Goal: Task Accomplishment & Management: Manage account settings

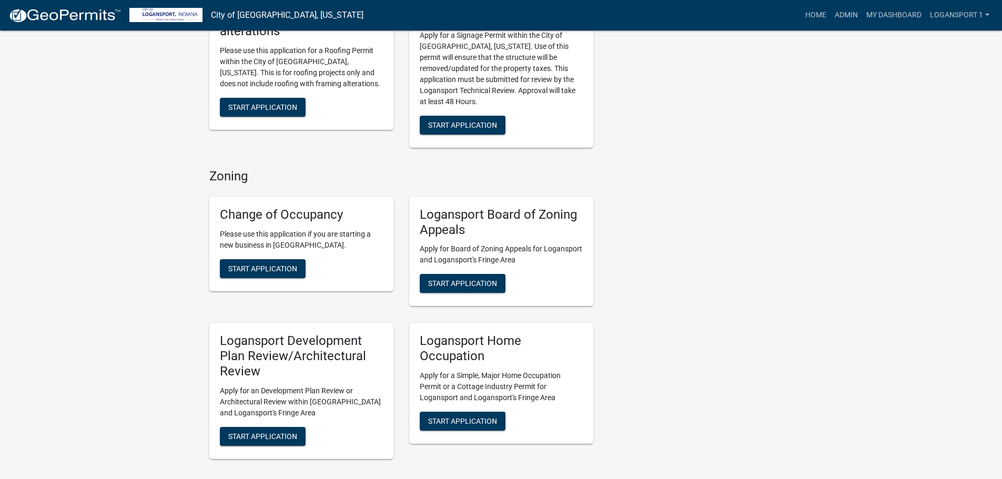
scroll to position [842, 0]
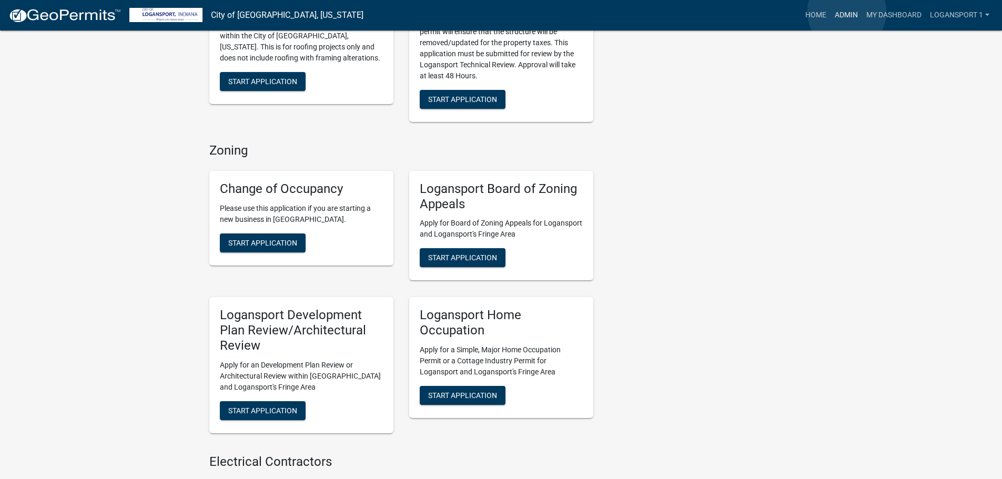
click at [847, 12] on link "Admin" at bounding box center [847, 15] width 32 height 20
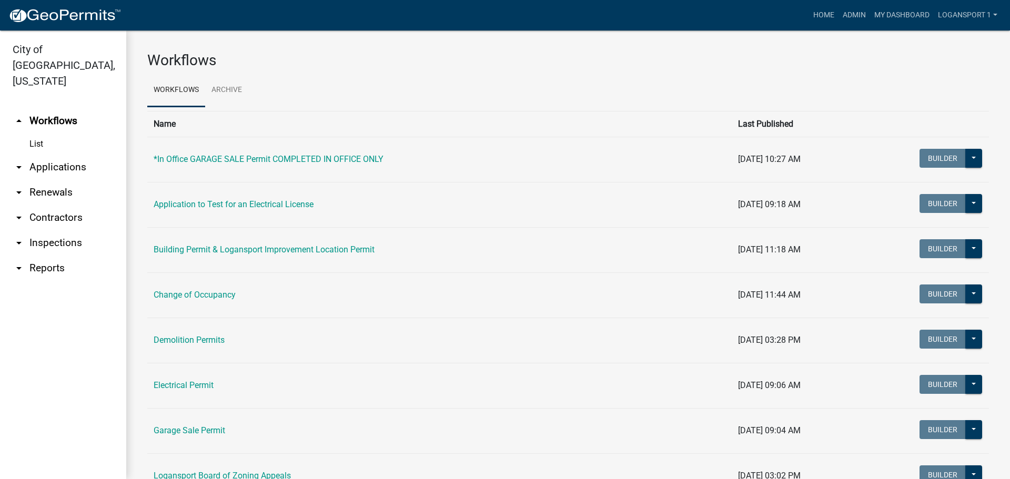
click at [52, 155] on link "arrow_drop_down Applications" at bounding box center [63, 167] width 126 height 25
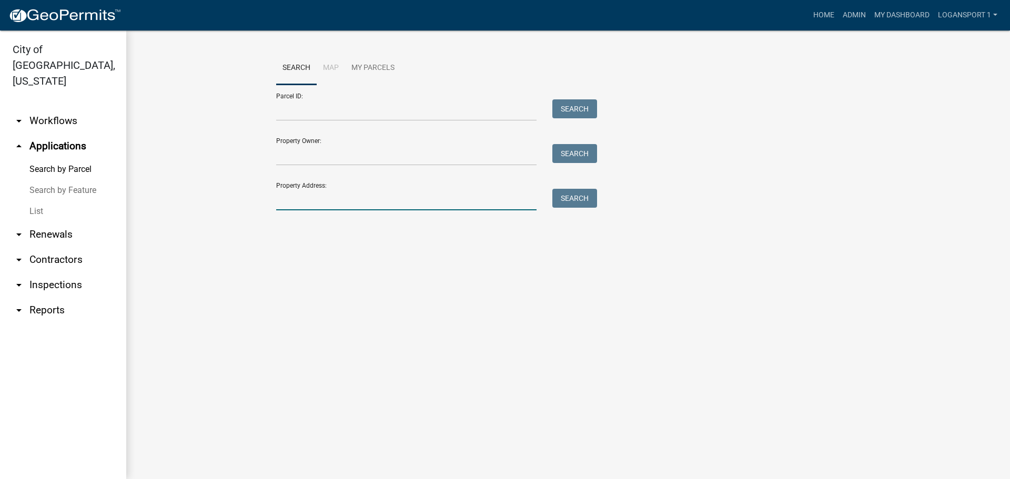
click at [301, 207] on input "Property Address:" at bounding box center [406, 200] width 260 height 22
type input "215 River"
click at [582, 199] on button "Search" at bounding box center [575, 198] width 45 height 19
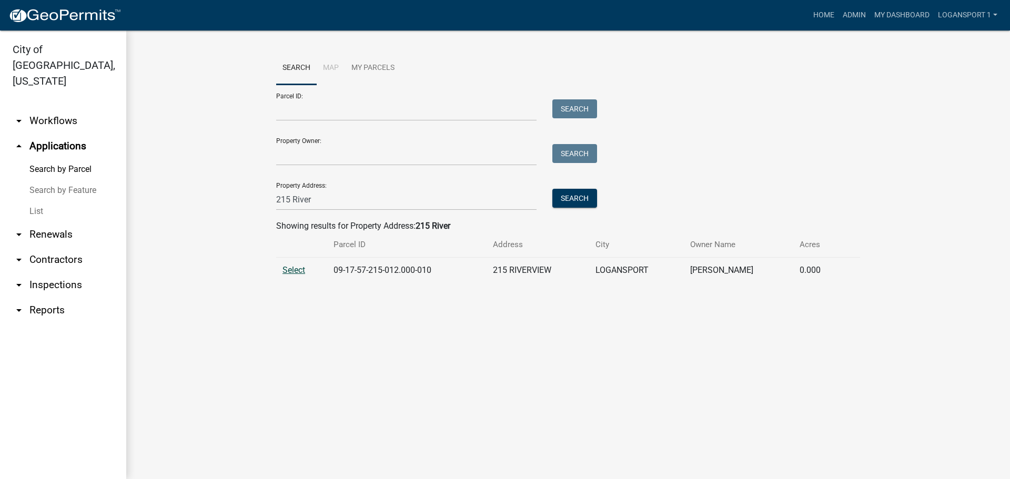
click at [301, 270] on span "Select" at bounding box center [294, 270] width 23 height 10
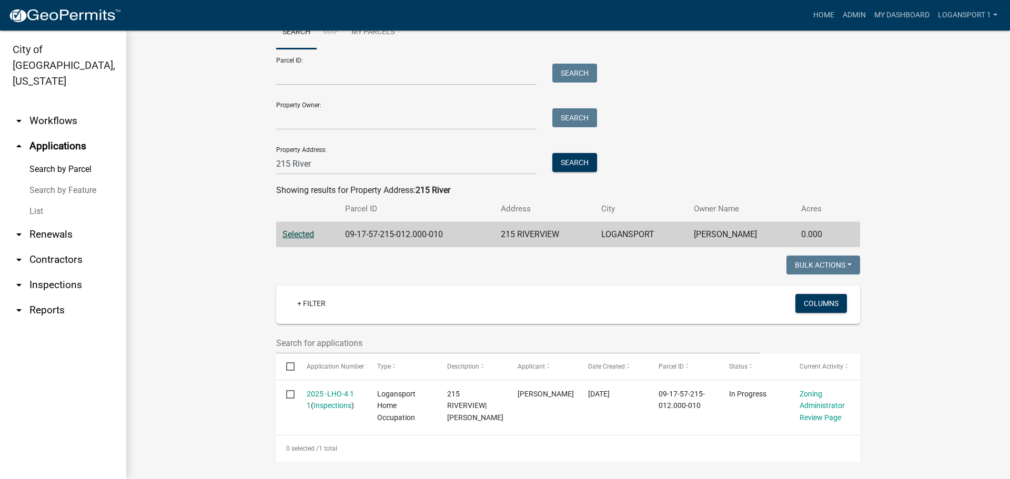
scroll to position [52, 0]
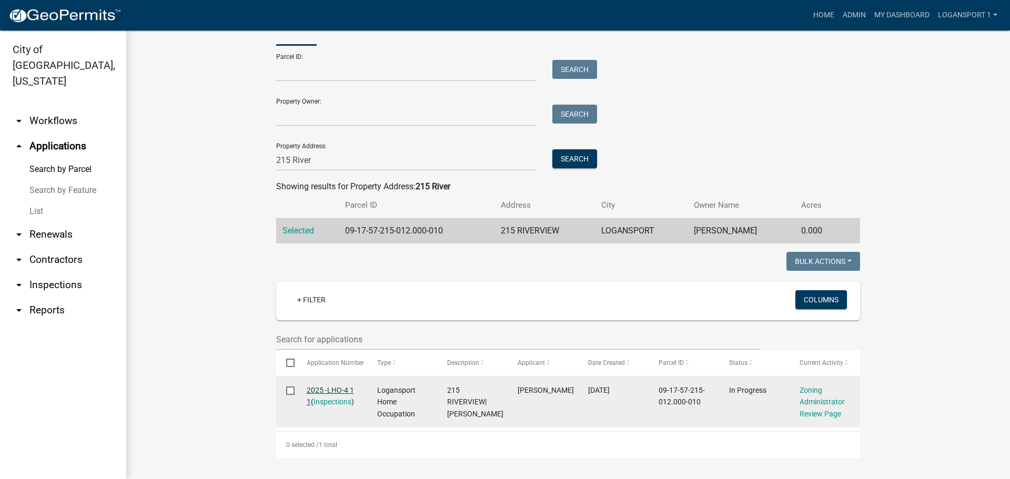
click at [320, 386] on link "2025 -LHO-4 1 1" at bounding box center [330, 396] width 47 height 21
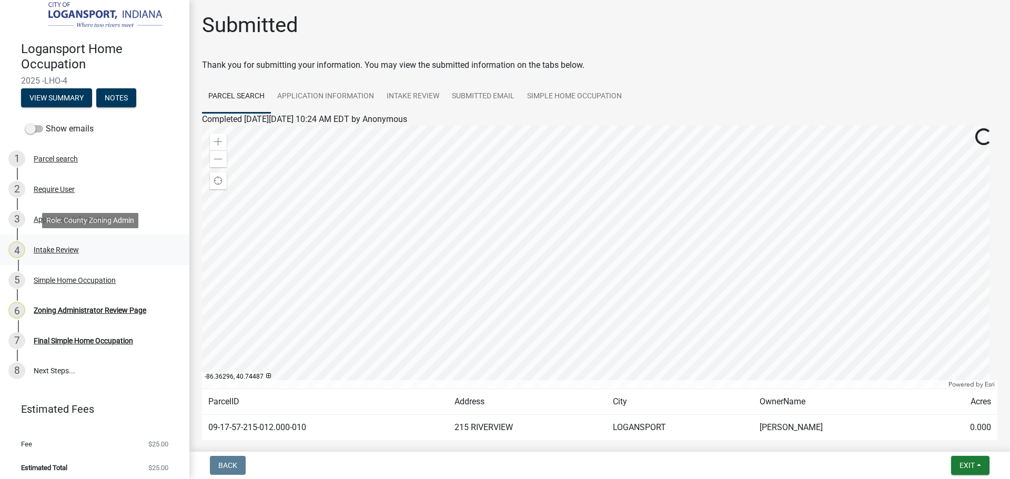
scroll to position [13, 0]
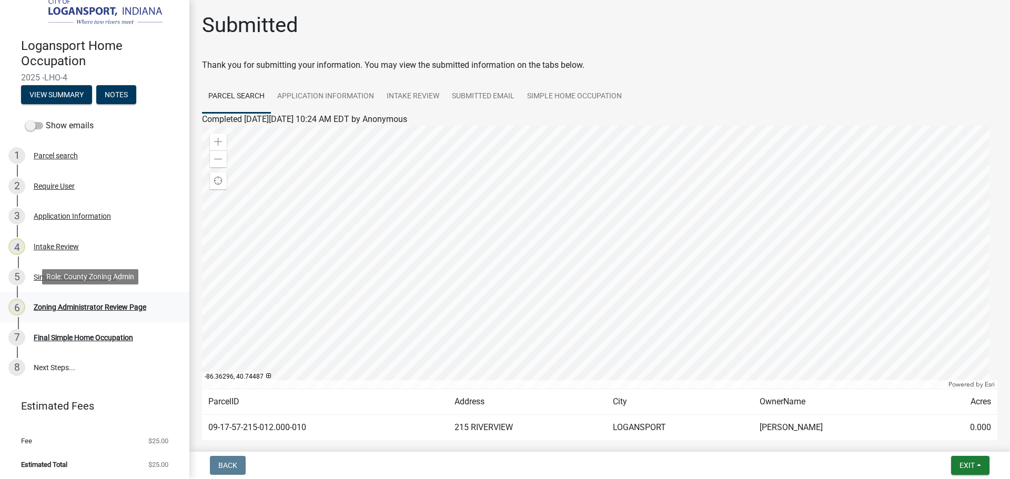
click at [94, 308] on div "Zoning Administrator Review Page" at bounding box center [90, 307] width 113 height 7
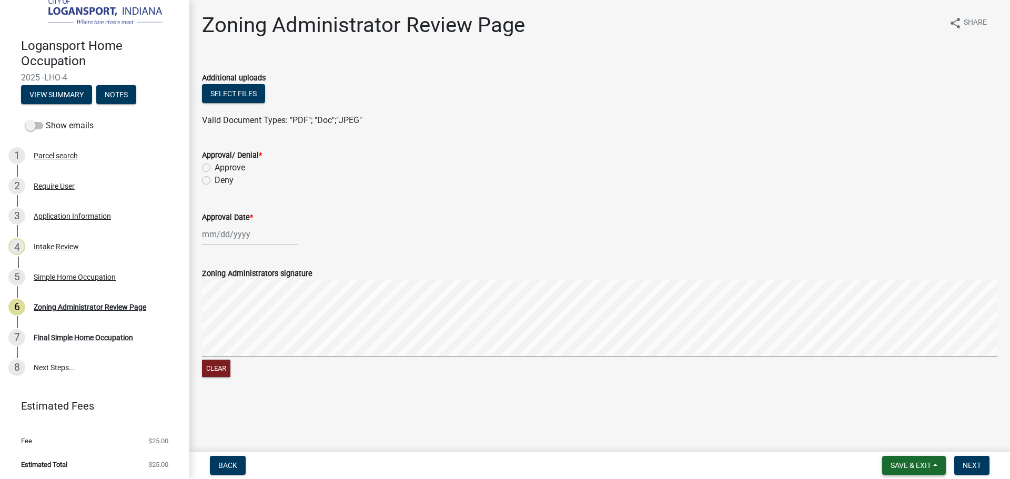
click at [900, 465] on span "Save & Exit" at bounding box center [911, 465] width 41 height 8
click at [900, 449] on button "Save & Exit" at bounding box center [904, 438] width 84 height 25
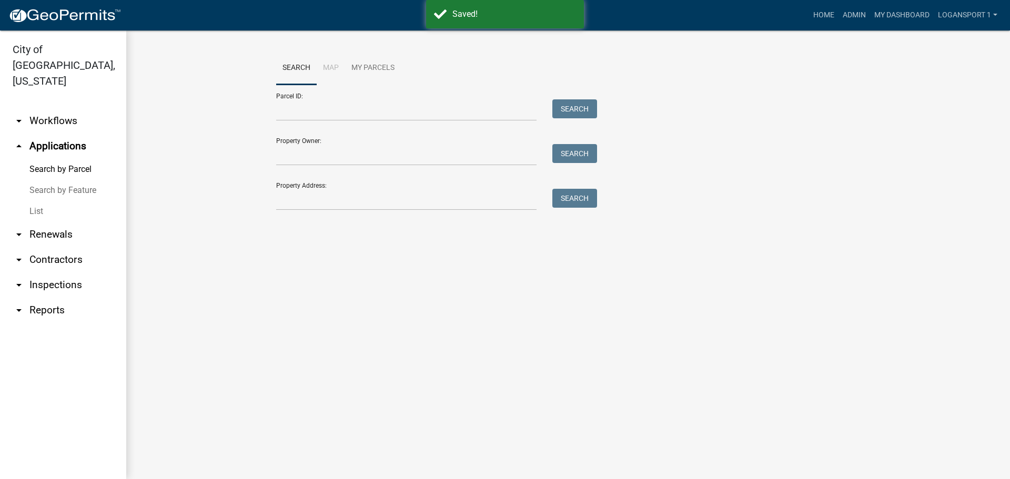
click at [41, 201] on link "List" at bounding box center [63, 211] width 126 height 21
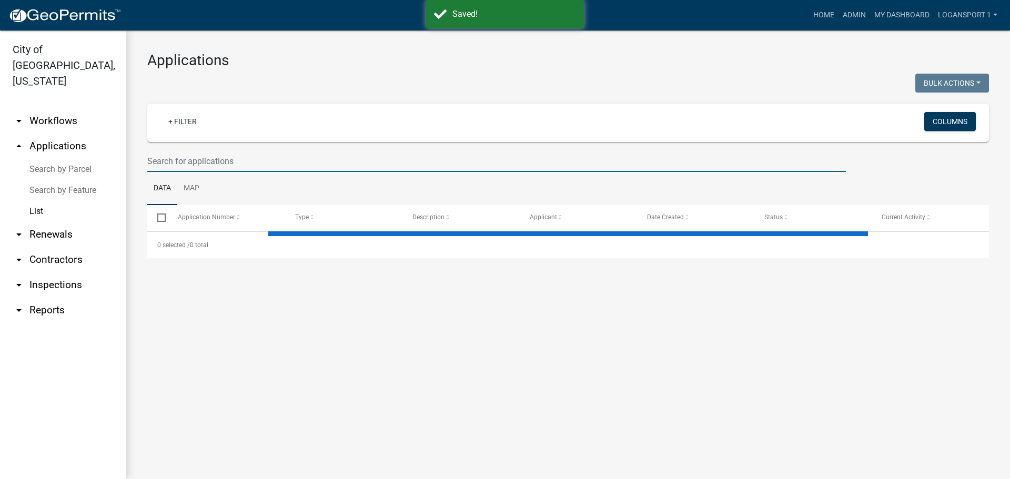
click at [153, 158] on input "text" at bounding box center [496, 161] width 699 height 22
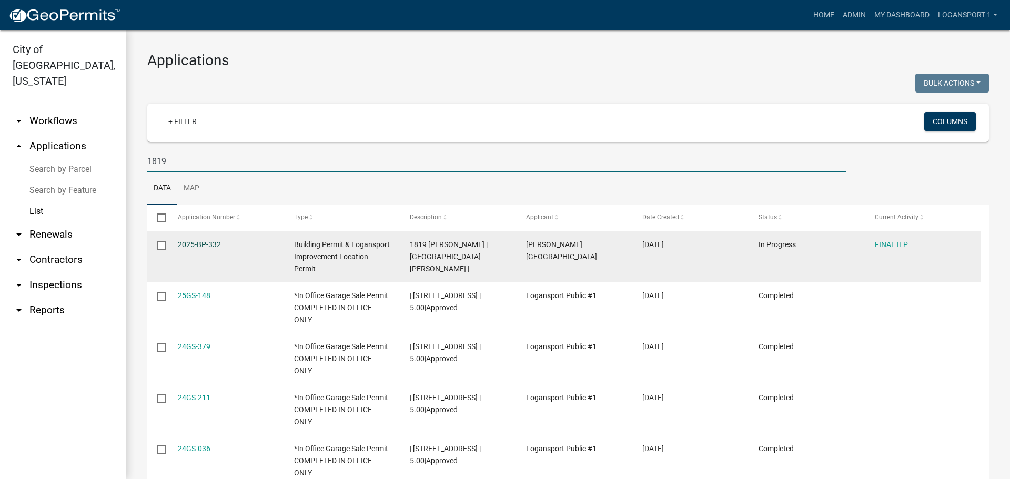
type input "1819"
click at [188, 246] on link "2025-BP-332" at bounding box center [199, 244] width 43 height 8
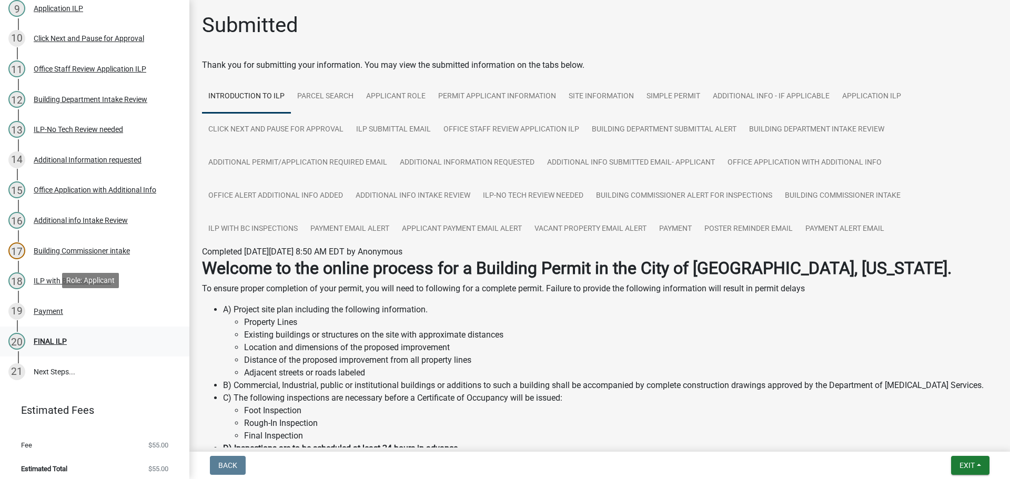
scroll to position [423, 0]
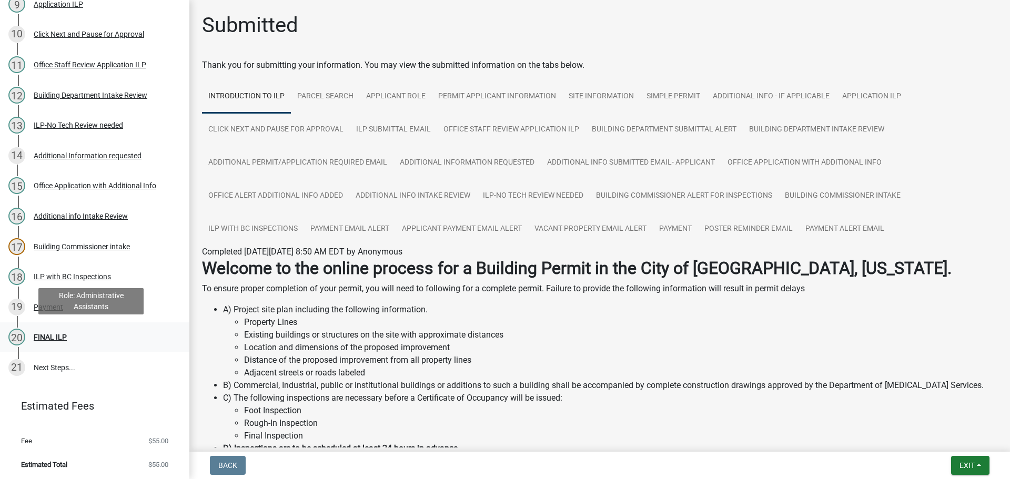
click at [62, 334] on div "FINAL ILP" at bounding box center [50, 337] width 33 height 7
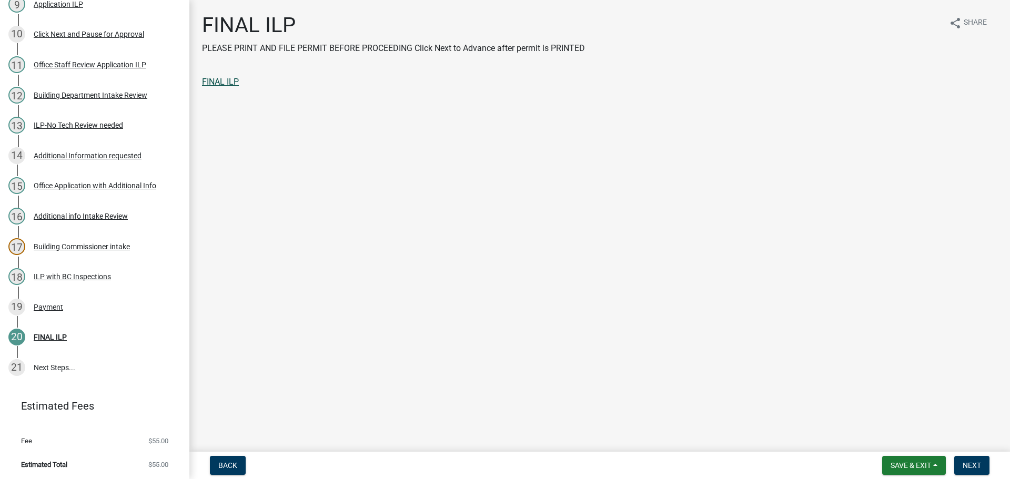
click at [224, 85] on link "FINAL ILP" at bounding box center [220, 82] width 37 height 10
click at [978, 463] on span "Next" at bounding box center [972, 465] width 18 height 8
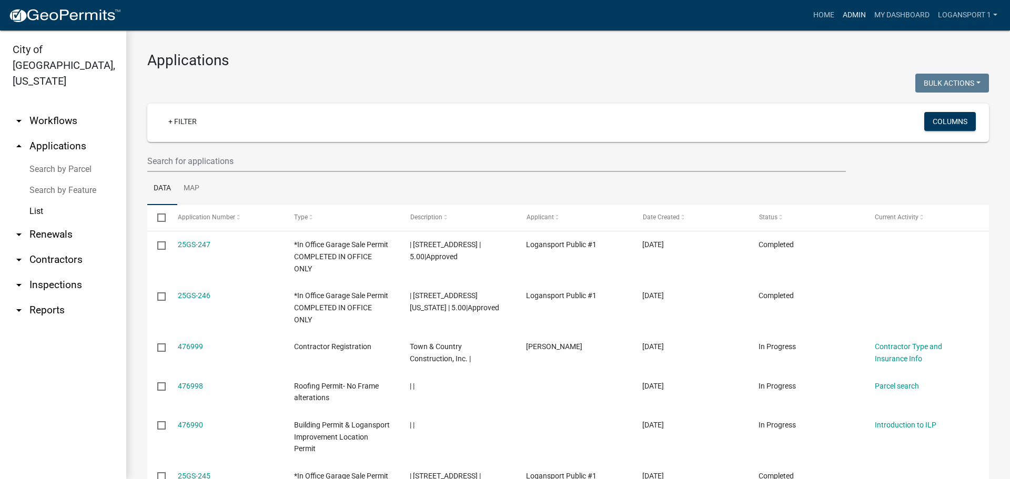
click at [854, 16] on link "Admin" at bounding box center [855, 15] width 32 height 20
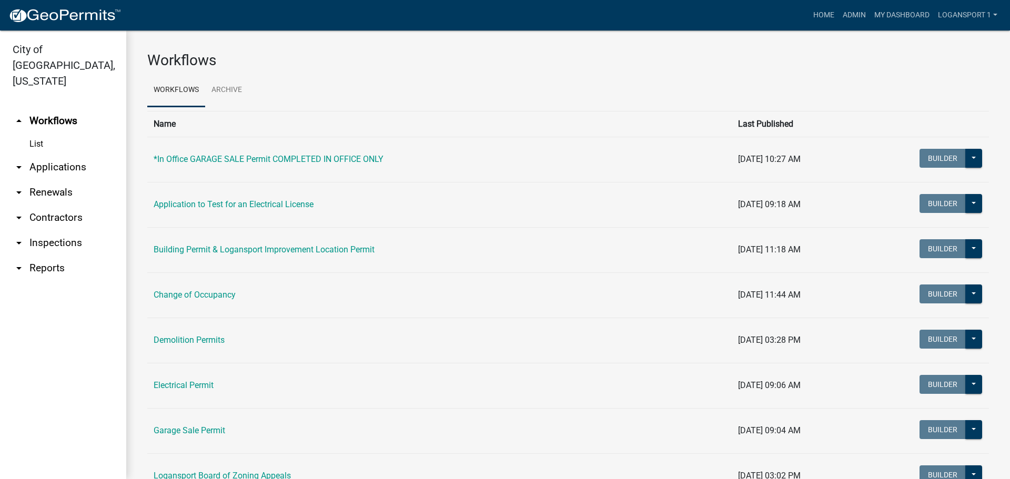
click at [38, 134] on link "List" at bounding box center [63, 144] width 126 height 21
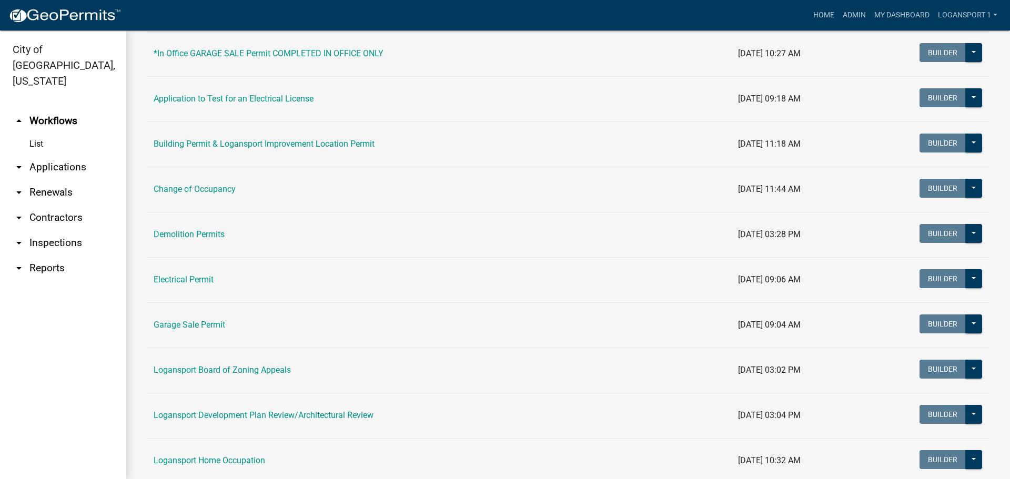
scroll to position [105, 0]
click at [220, 466] on link "Logansport Home Occupation" at bounding box center [210, 461] width 112 height 10
